Goal: Task Accomplishment & Management: Complete application form

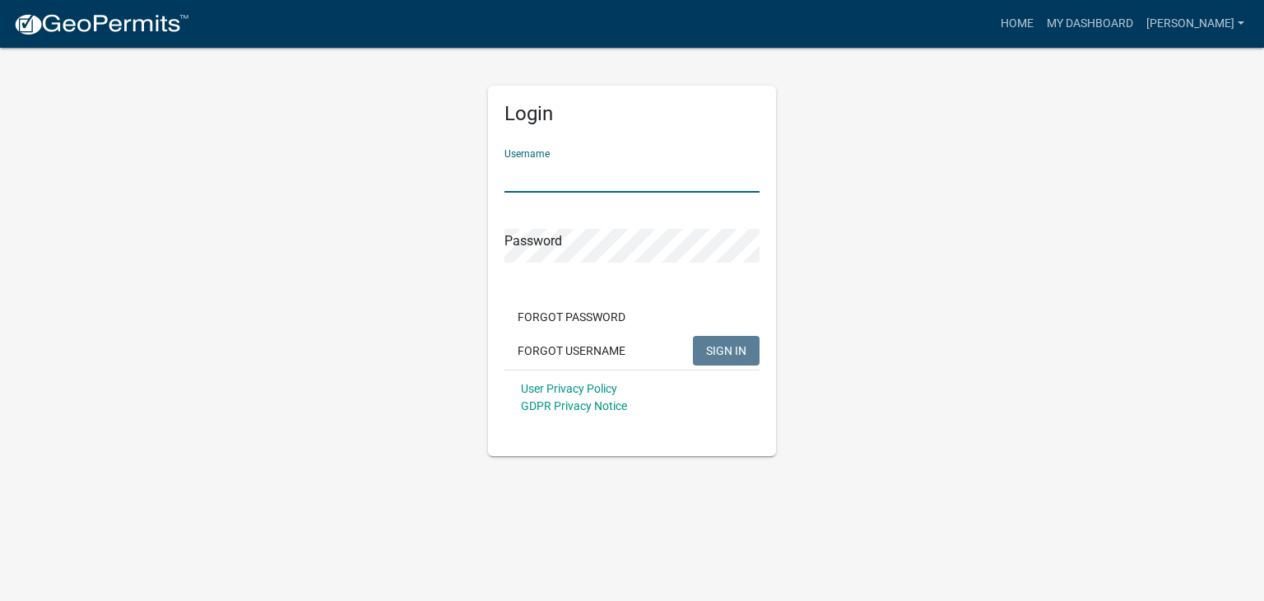
click at [600, 166] on input "Username" at bounding box center [631, 176] width 255 height 34
type input "[PERSON_NAME]"
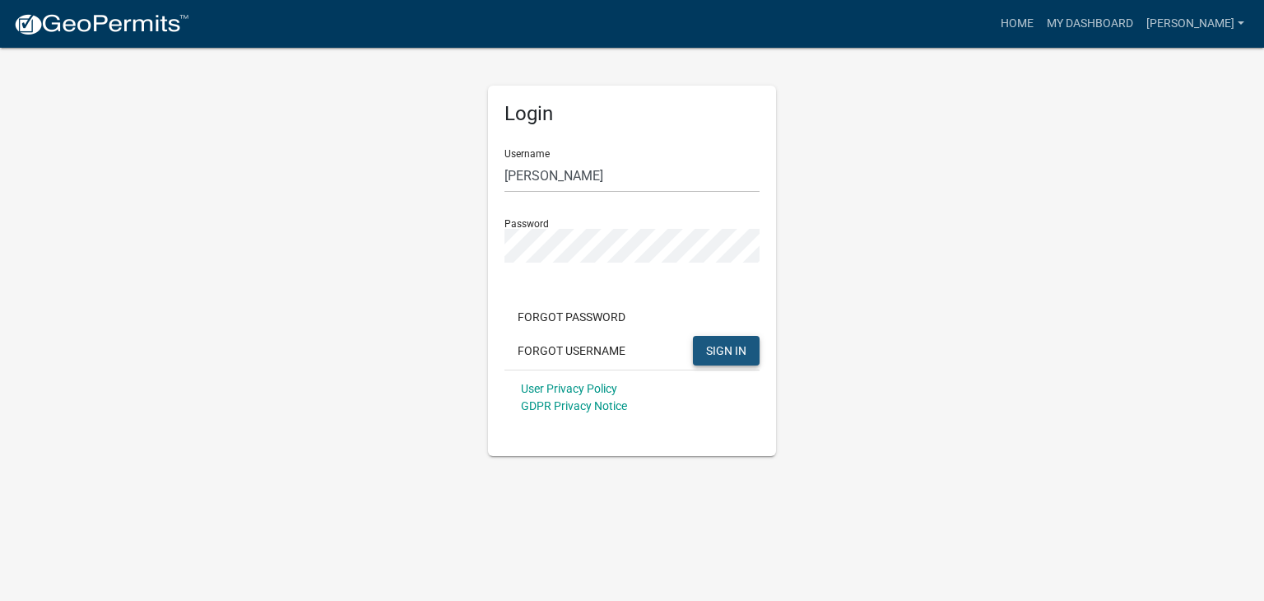
click at [726, 343] on span "SIGN IN" at bounding box center [726, 349] width 40 height 13
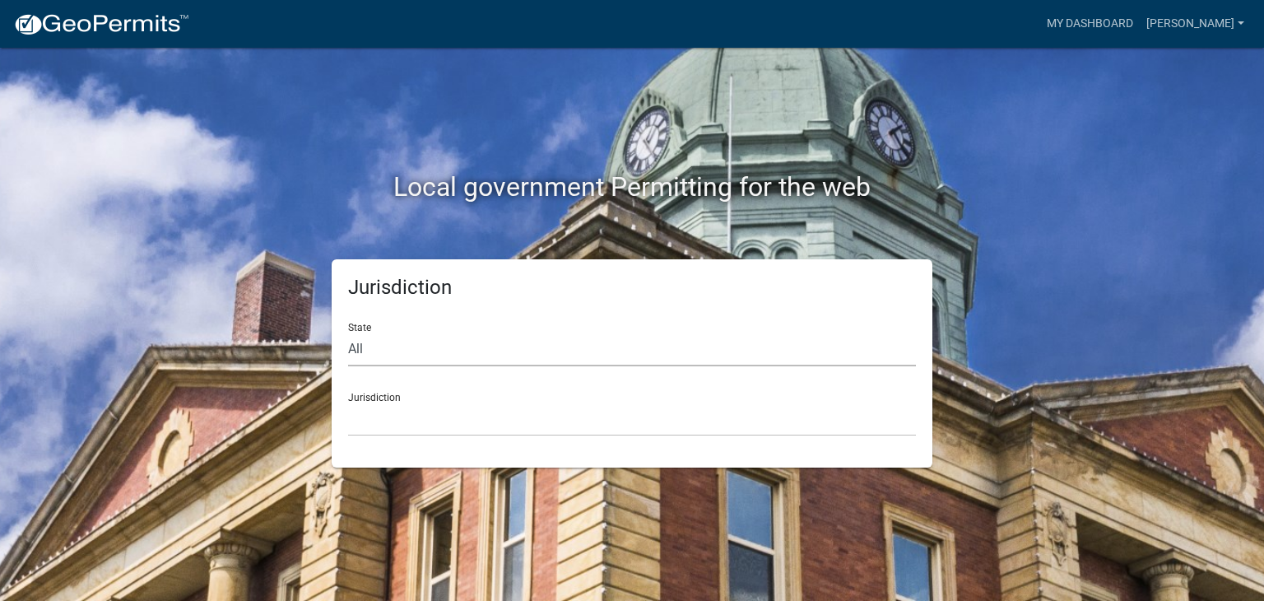
click at [405, 351] on select "All [US_STATE] [US_STATE] [US_STATE] [US_STATE] [US_STATE] [US_STATE] [US_STATE…" at bounding box center [632, 349] width 568 height 34
select select "[US_STATE]"
click at [348, 332] on select "All [US_STATE] [US_STATE] [US_STATE] [US_STATE] [US_STATE] [US_STATE] [US_STATE…" at bounding box center [632, 349] width 568 height 34
click at [423, 405] on select "[GEOGRAPHIC_DATA], [US_STATE][PERSON_NAME][GEOGRAPHIC_DATA], [US_STATE][PERSON_…" at bounding box center [632, 419] width 568 height 34
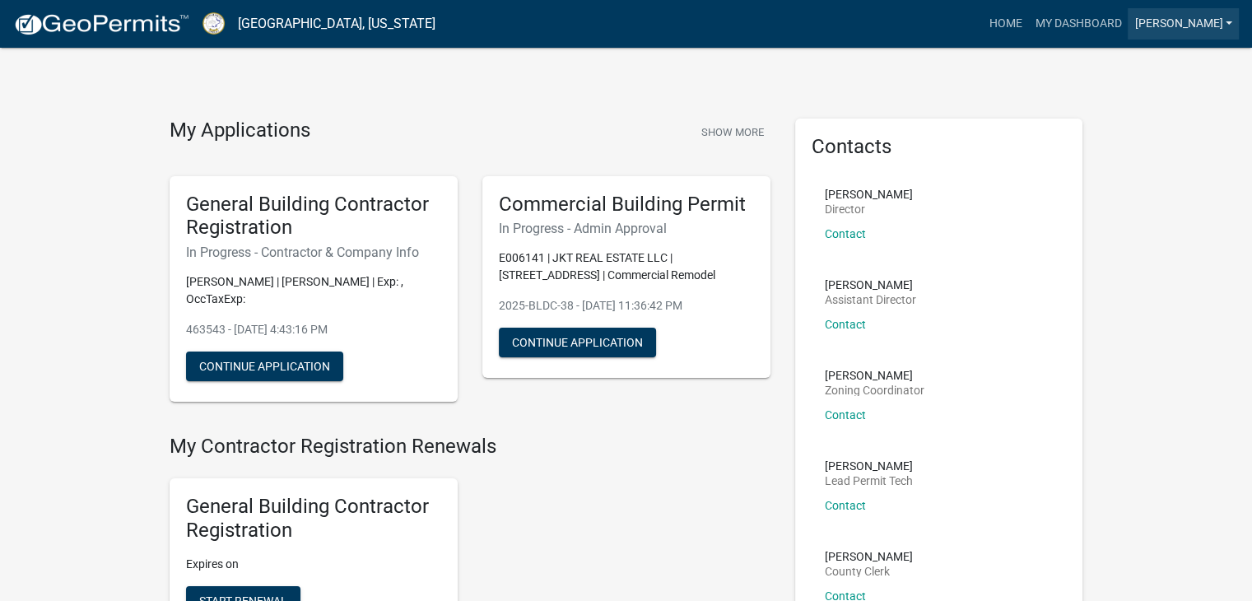
click at [1235, 21] on link "[PERSON_NAME]" at bounding box center [1182, 23] width 111 height 31
click at [1151, 63] on link "Account" at bounding box center [1168, 68] width 141 height 40
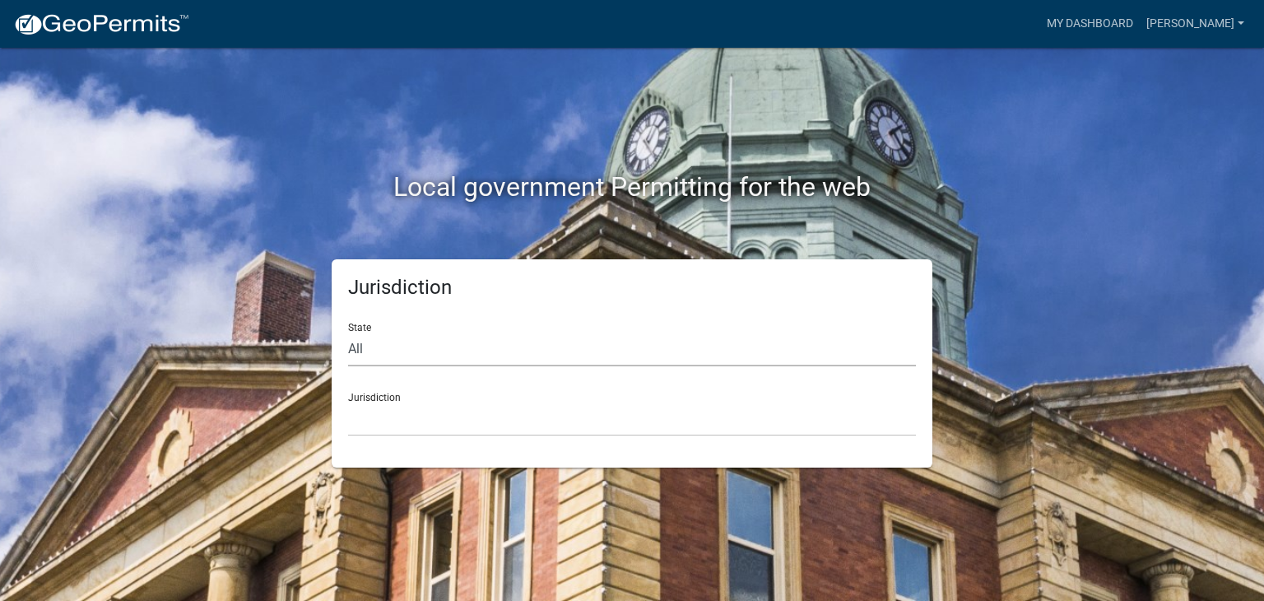
click at [416, 347] on select "All [US_STATE] [US_STATE] [US_STATE] [US_STATE] [US_STATE] [US_STATE] [US_STATE…" at bounding box center [632, 349] width 568 height 34
click at [866, 127] on div "Local government Permitting for the web" at bounding box center [632, 153] width 938 height 211
click at [381, 355] on select "All [US_STATE] [US_STATE] [US_STATE] [US_STATE] [US_STATE] [US_STATE] [US_STATE…" at bounding box center [632, 349] width 568 height 34
select select "[US_STATE]"
click at [348, 332] on select "All [US_STATE] [US_STATE] [US_STATE] [US_STATE] [US_STATE] [US_STATE] [US_STATE…" at bounding box center [632, 349] width 568 height 34
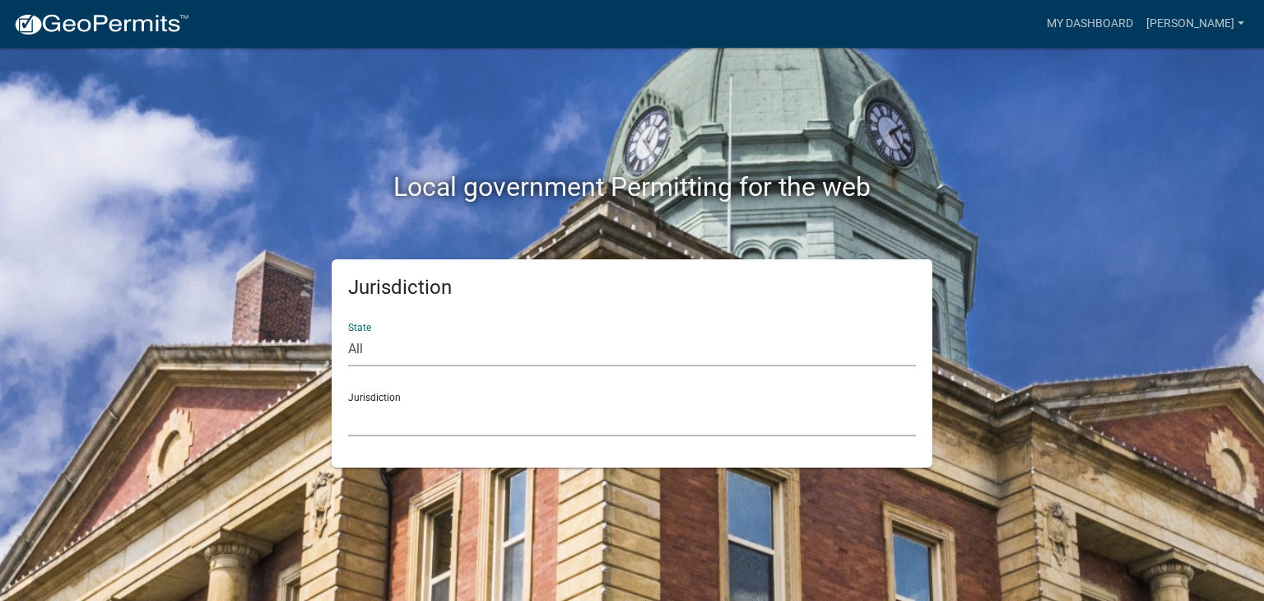
click at [388, 406] on select "[GEOGRAPHIC_DATA], [US_STATE][PERSON_NAME][GEOGRAPHIC_DATA], [US_STATE][PERSON_…" at bounding box center [632, 419] width 568 height 34
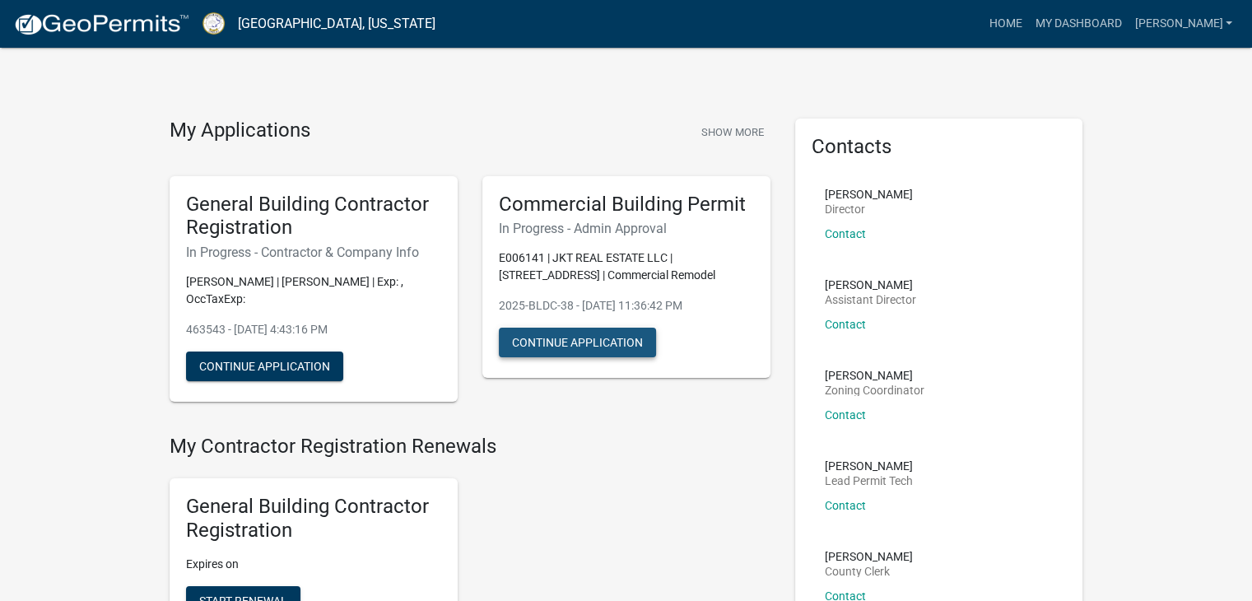
click at [588, 337] on button "Continue Application" at bounding box center [577, 343] width 157 height 30
